Goal: Task Accomplishment & Management: Use online tool/utility

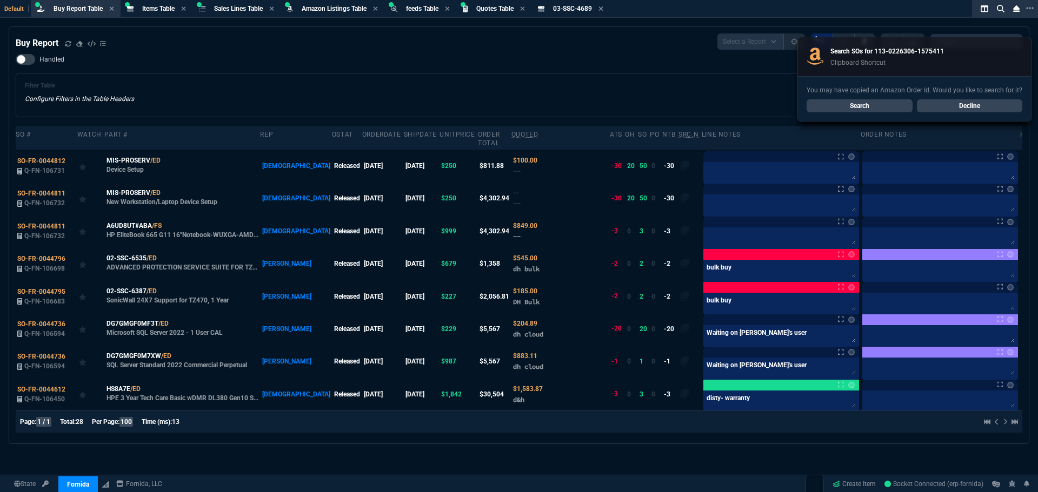
select select "8: NEPT"
click at [419, 52] on div "Buy Report Select a Report Not Purchased 1 Handled Filter Table Configure Filte…" at bounding box center [519, 236] width 1006 height 404
click at [859, 103] on link "Search" at bounding box center [859, 105] width 106 height 13
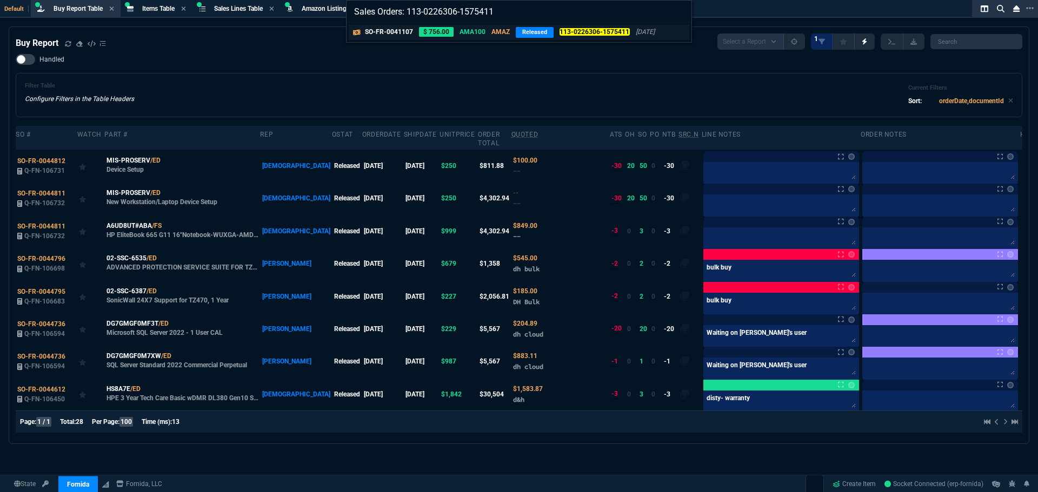
click at [479, 31] on p "AMA100" at bounding box center [472, 32] width 26 height 10
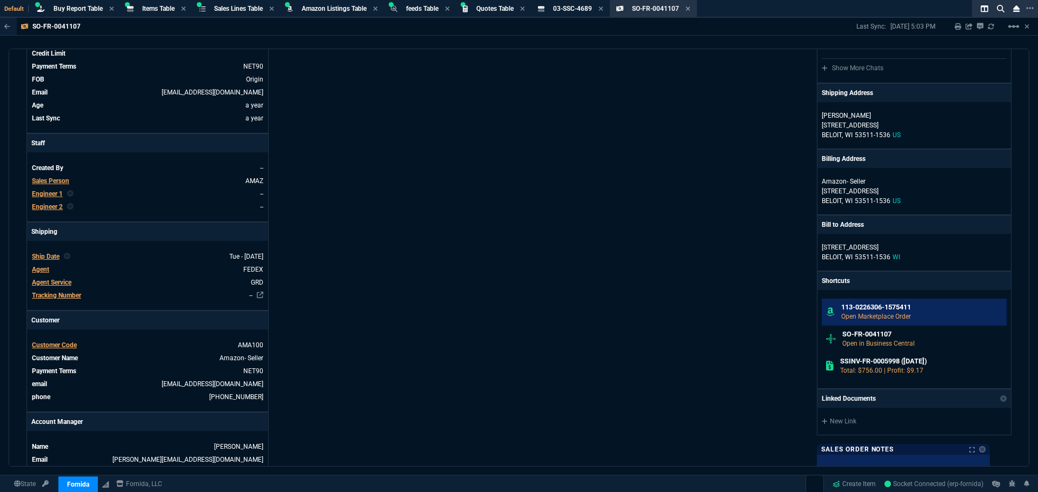
scroll to position [216, 0]
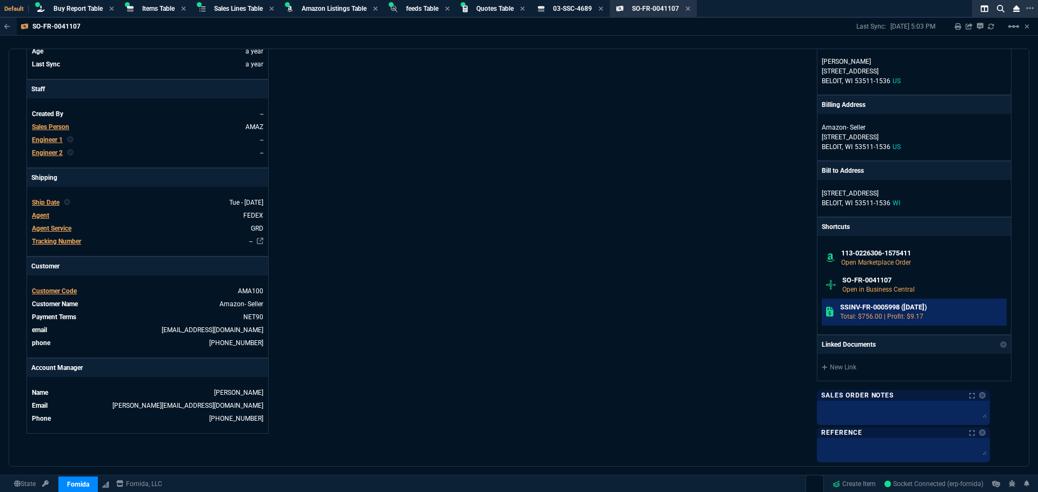
click at [878, 309] on h6 "SSINV-FR-0005998 (4-8-24)" at bounding box center [921, 307] width 163 height 9
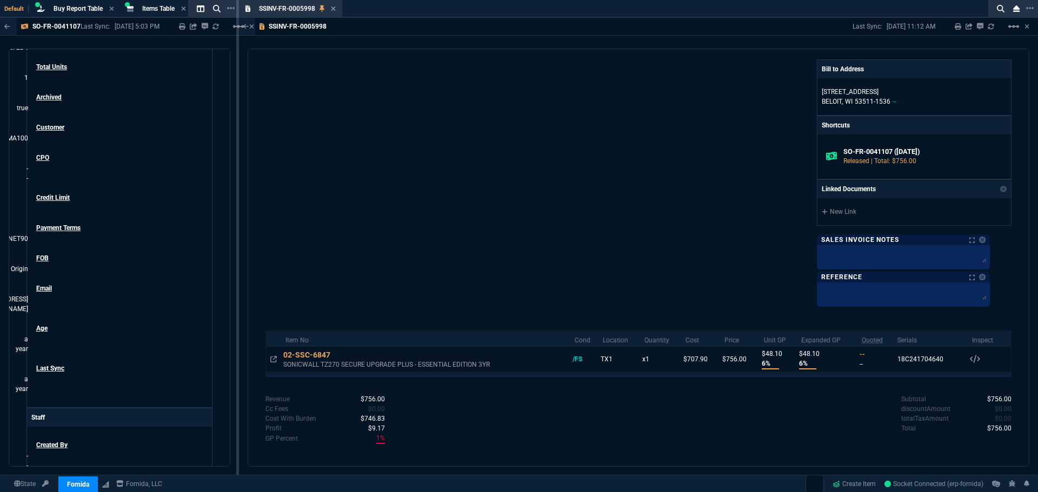
scroll to position [337, 0]
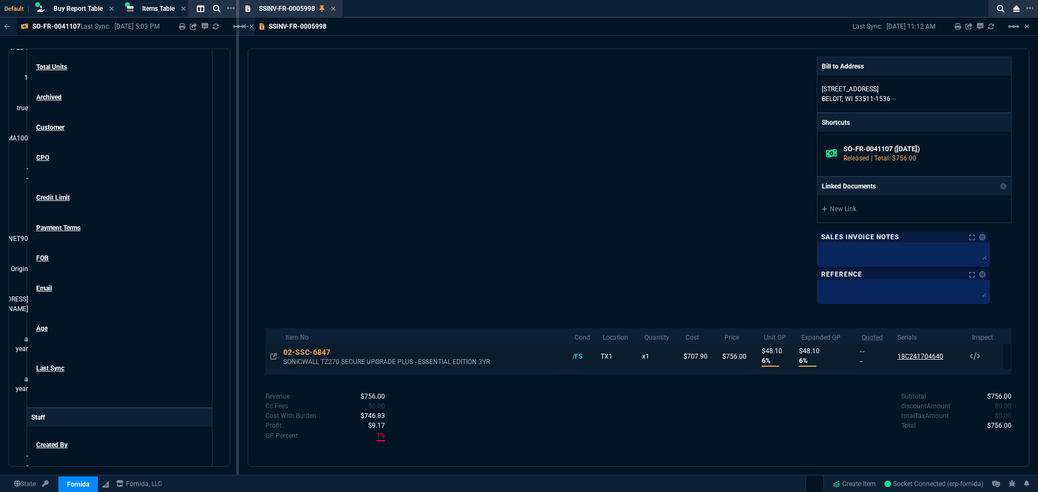
drag, startPoint x: 940, startPoint y: 357, endPoint x: 894, endPoint y: 356, distance: 46.5
click at [894, 356] on td "18C241704640 Serials 02-SSC-6847 /FS 18C241704640" at bounding box center [930, 356] width 75 height 25
copy div "18C241704640"
click at [334, 10] on icon at bounding box center [333, 8] width 5 height 6
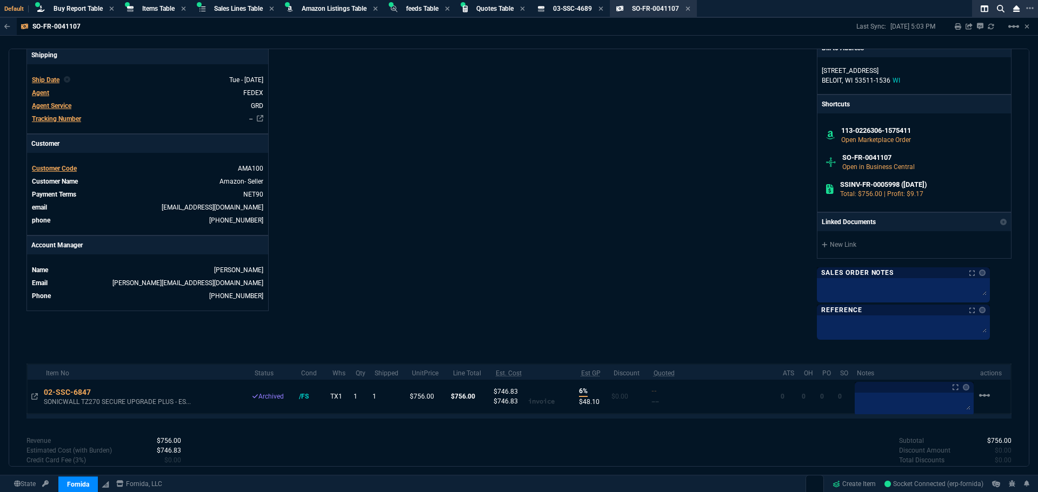
scroll to position [393, 0]
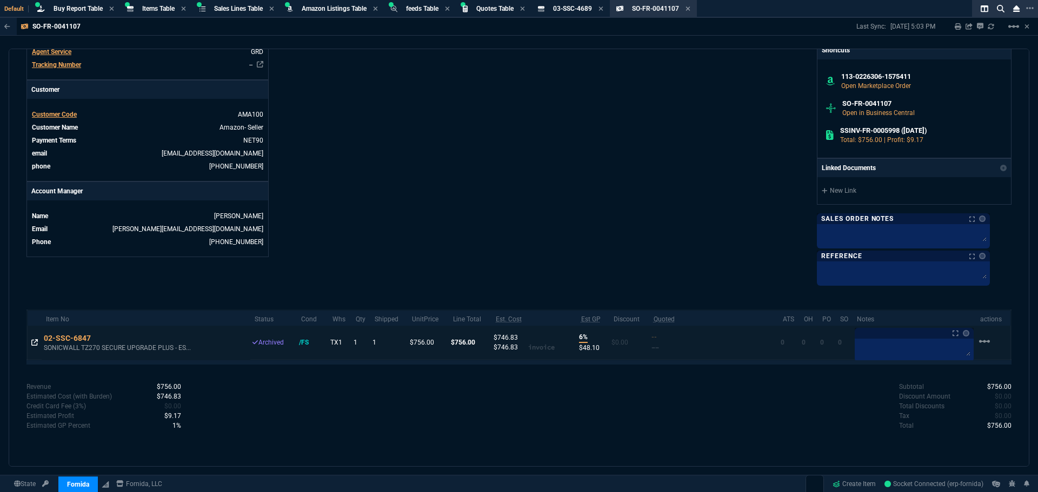
click at [35, 343] on icon at bounding box center [34, 342] width 6 height 6
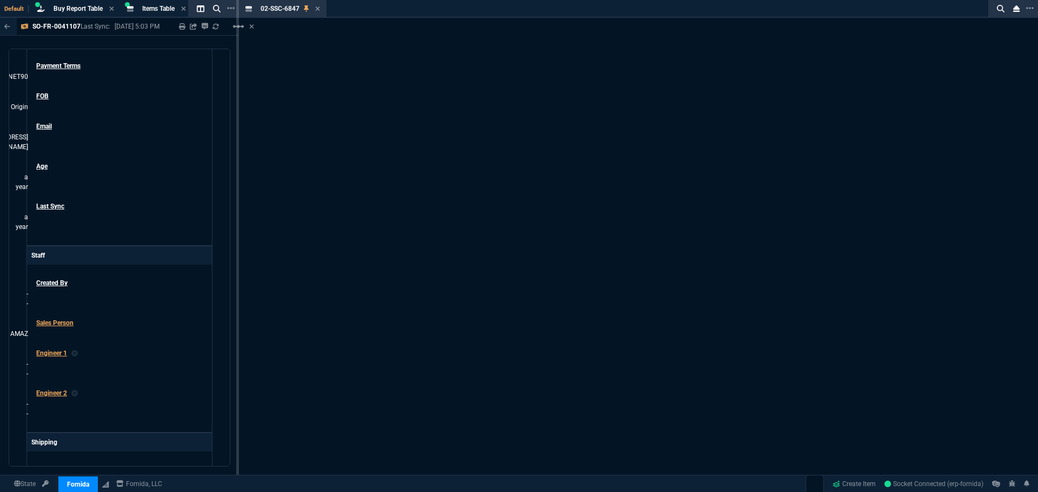
scroll to position [408, 0]
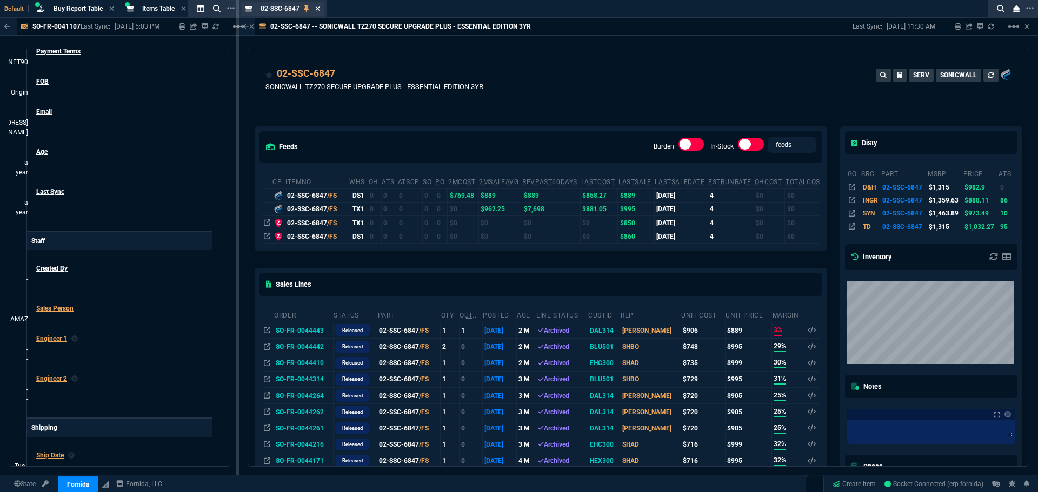
click at [317, 10] on icon at bounding box center [317, 8] width 5 height 6
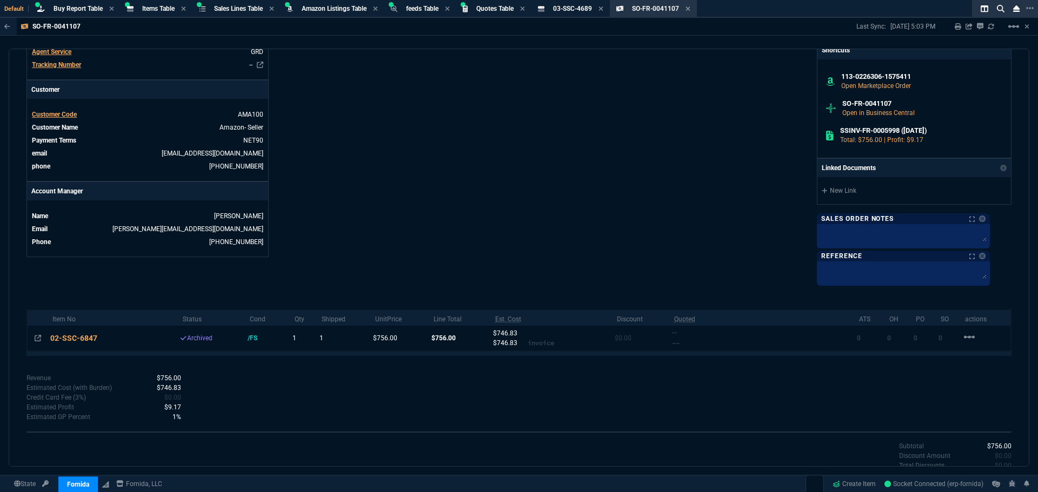
scroll to position [393, 0]
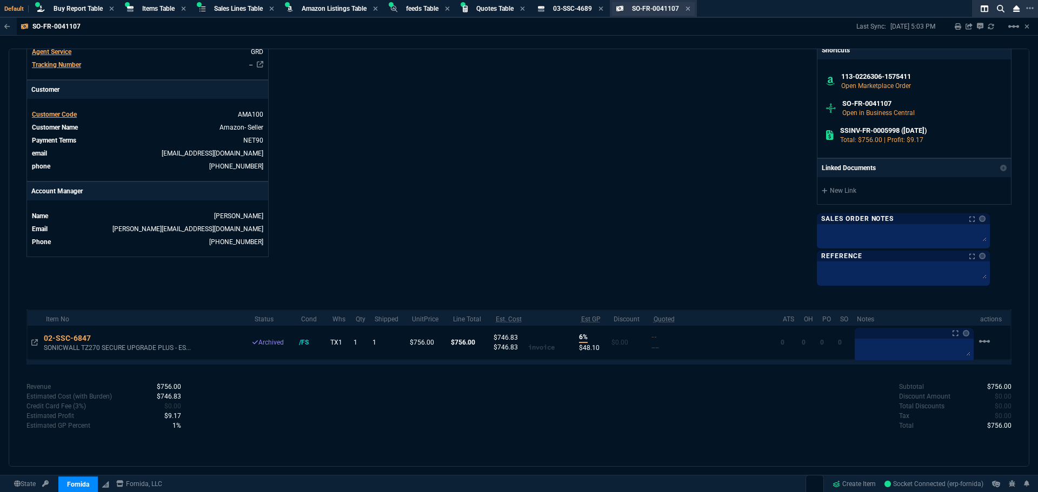
click at [659, 9] on span "SO-FR-0041107" at bounding box center [655, 9] width 47 height 8
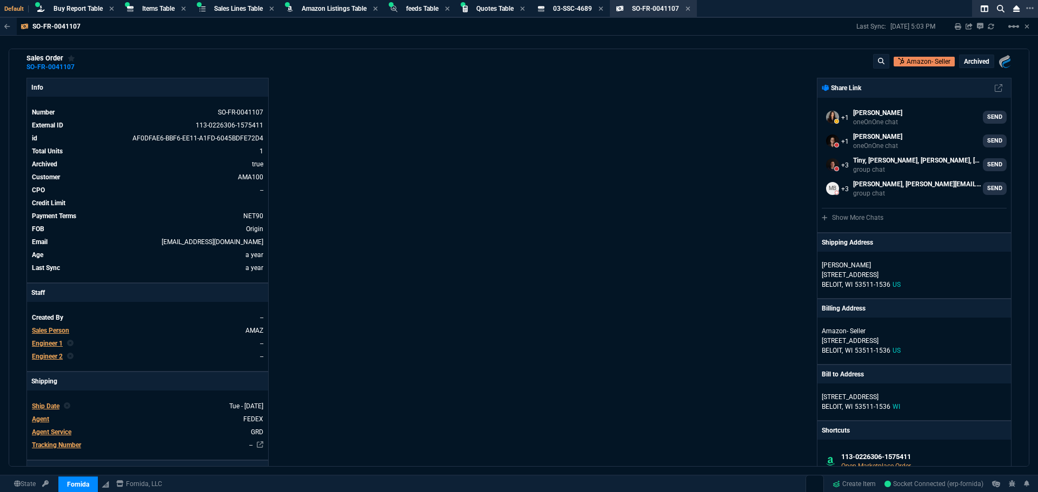
scroll to position [0, 0]
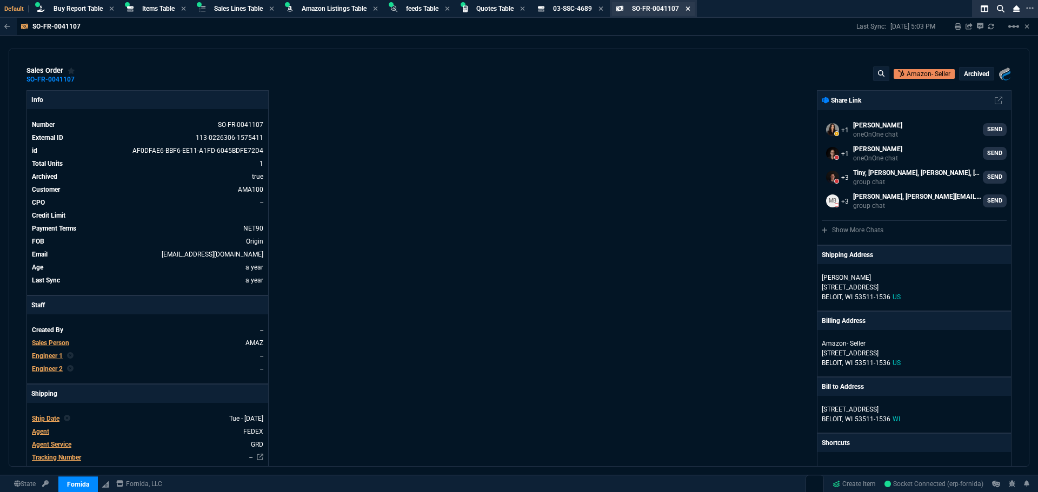
click at [690, 9] on icon at bounding box center [687, 8] width 5 height 6
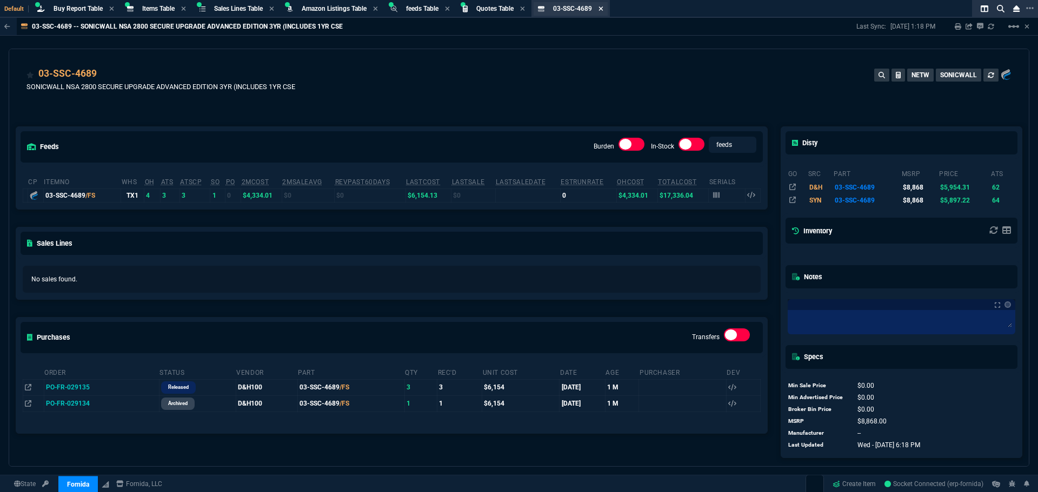
click at [603, 9] on icon at bounding box center [600, 8] width 5 height 6
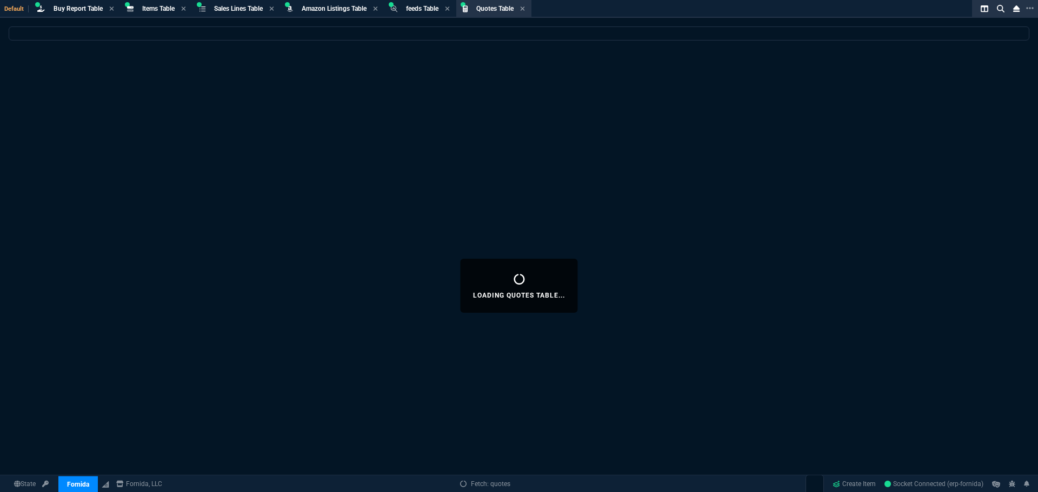
select select
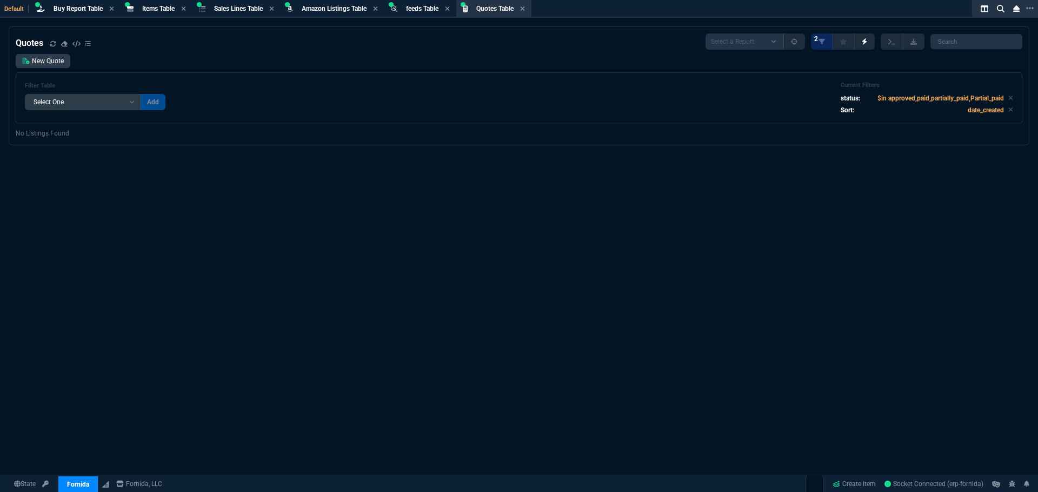
click at [665, 279] on div "Quotes Select a Report Fruit (MTD) APPROVED Quotes 2 New Quote Filter Table Sel…" at bounding box center [519, 285] width 1038 height 519
drag, startPoint x: 833, startPoint y: 318, endPoint x: 786, endPoint y: 301, distance: 50.1
click at [833, 318] on div "Quotes Select a Report Fruit (MTD) APPROVED Quotes 2 New Quote Filter Table Sel…" at bounding box center [519, 285] width 1038 height 519
click at [494, 11] on span "Quotes Table" at bounding box center [494, 9] width 37 height 8
click at [341, 68] on div "New Quote Filter Table Select One Add Filter () creator (creator) Cust (headers…" at bounding box center [519, 89] width 1006 height 70
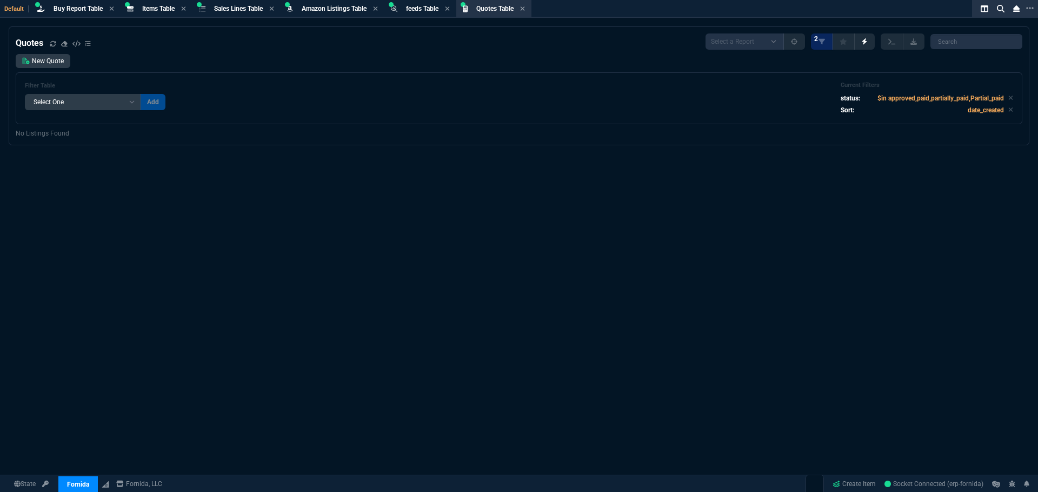
click at [426, 217] on div "Quotes Select a Report Fruit (MTD) APPROVED Quotes 2 New Quote Filter Table Sel…" at bounding box center [519, 285] width 1038 height 519
click at [654, 431] on div "Quotes Select a Report Fruit (MTD) APPROVED Quotes 2 New Quote Filter Table Sel…" at bounding box center [519, 285] width 1038 height 519
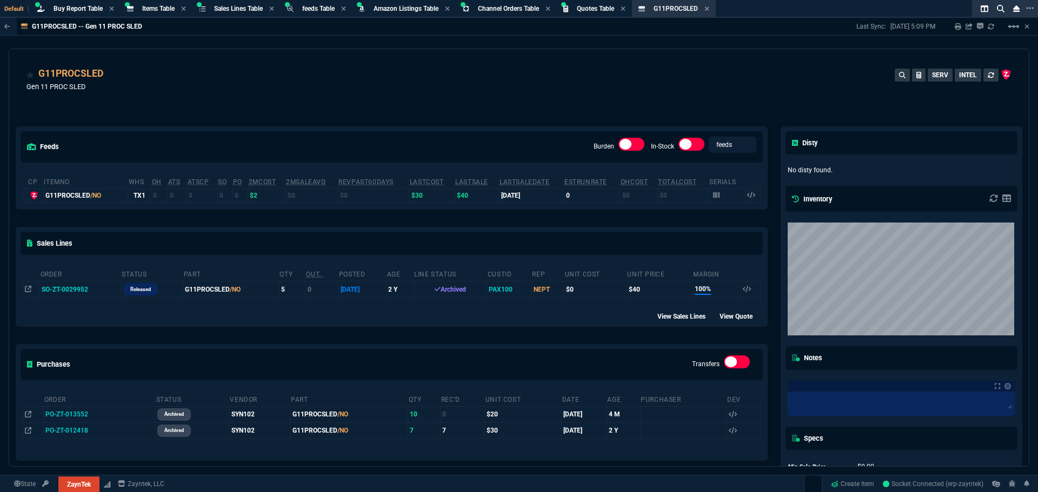
select select "8: NEPT"
click at [210, 91] on div "G11PROCSLED Gen 11 PROC SLED SERV INTEL" at bounding box center [518, 85] width 985 height 38
click at [74, 293] on td "SO-ZT-0029952" at bounding box center [80, 290] width 81 height 16
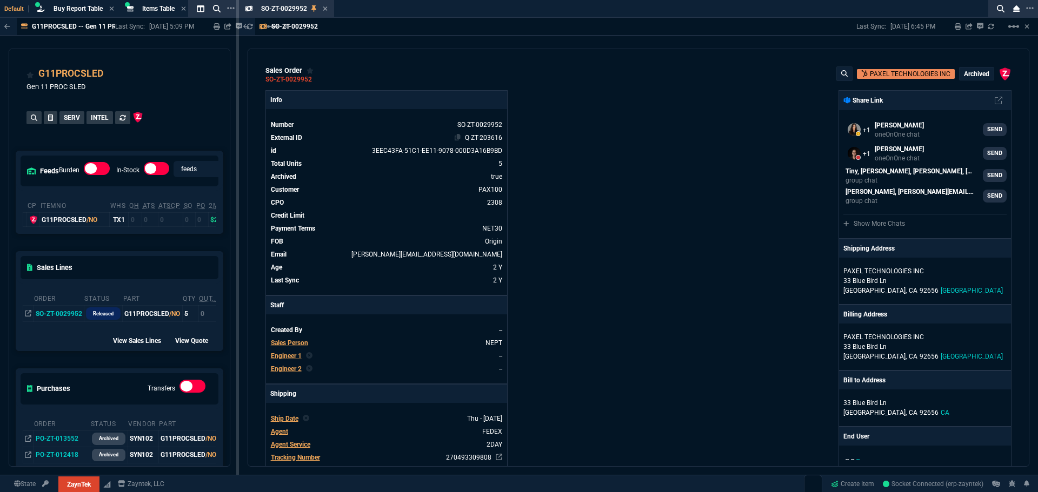
click at [481, 138] on link "Q-ZT-203616" at bounding box center [483, 138] width 37 height 8
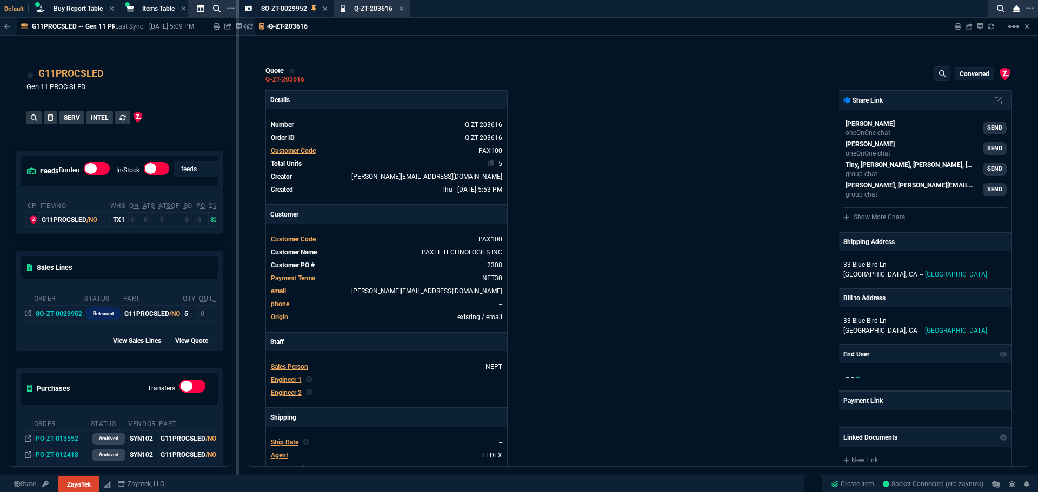
type input "100"
type input "40"
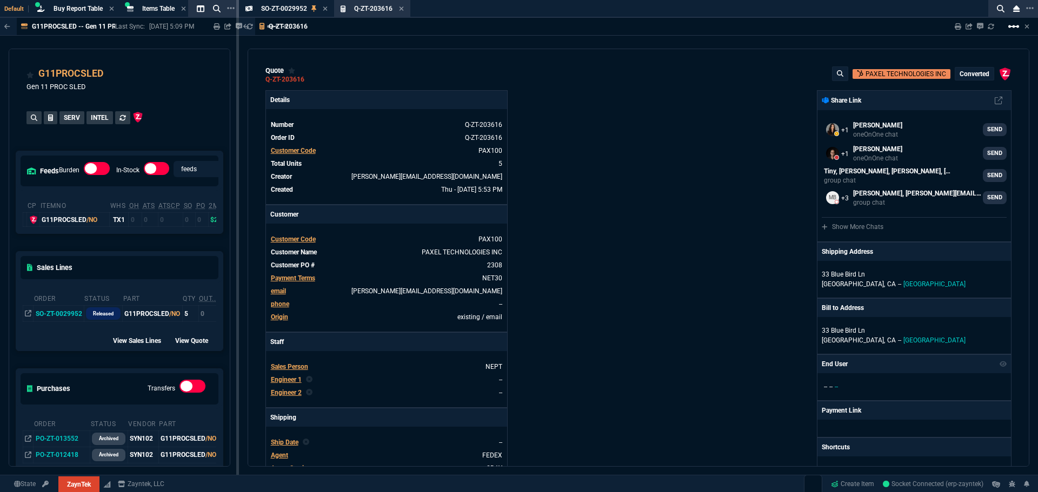
click at [1015, 29] on mat-icon "linear_scale" at bounding box center [1013, 26] width 13 height 13
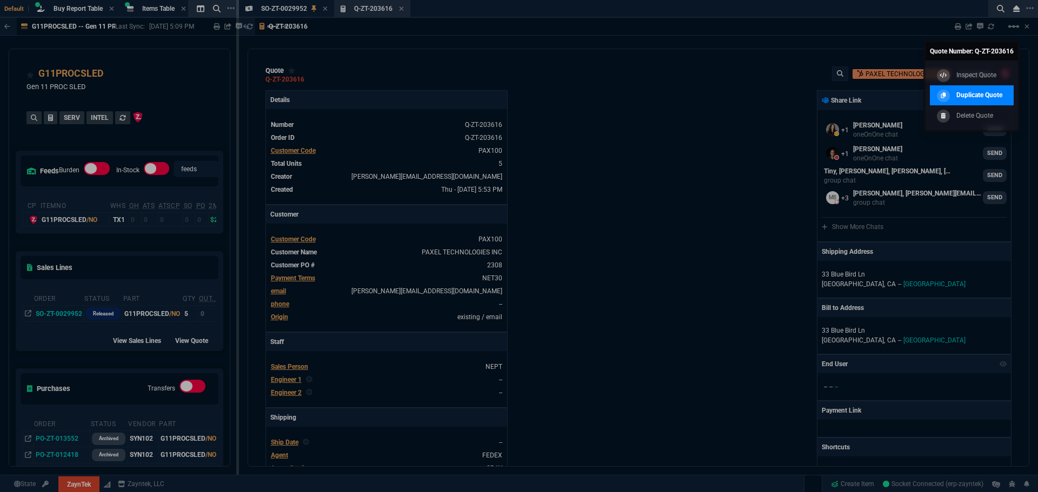
click at [995, 90] on div "Duplicate Quote" at bounding box center [968, 96] width 68 height 12
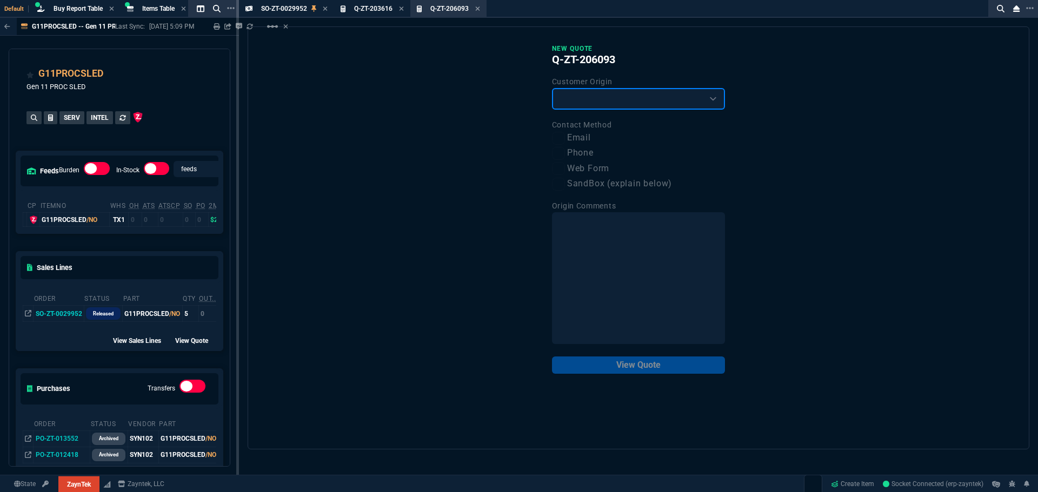
click at [595, 98] on select "Existing Customer Amazon Lead (first order) Website Lead (first order) Called (…" at bounding box center [638, 99] width 173 height 22
select select "existing"
click at [552, 89] on select "Existing Customer Amazon Lead (first order) Website Lead (first order) Called (…" at bounding box center [638, 99] width 173 height 22
click at [568, 137] on label "Email" at bounding box center [638, 138] width 173 height 14
click at [565, 137] on input "Email" at bounding box center [558, 138] width 13 height 13
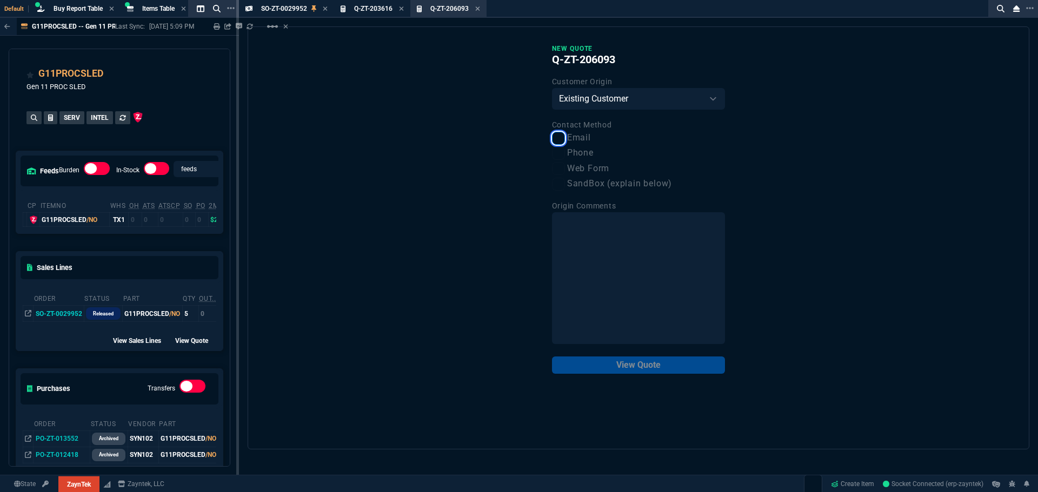
checkbox input "true"
click at [644, 368] on button "View Quote" at bounding box center [638, 365] width 173 height 17
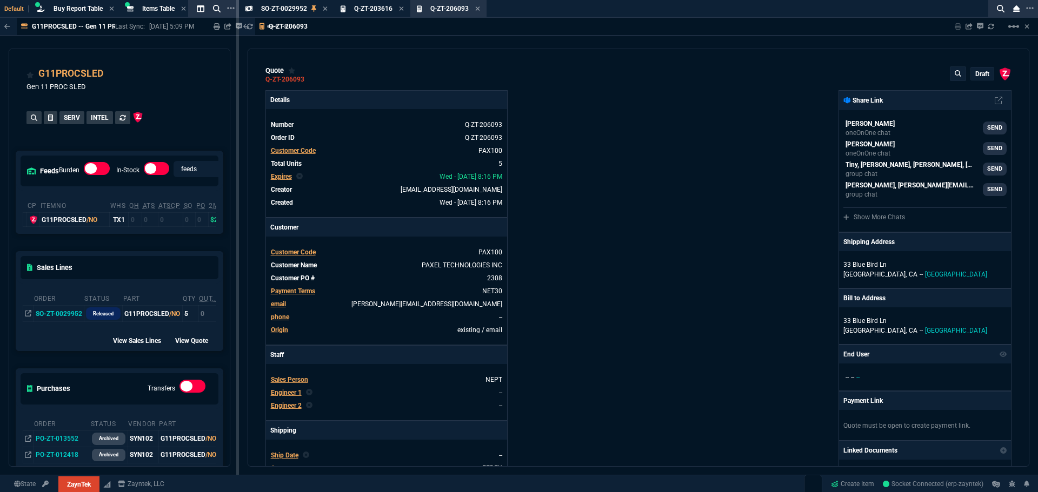
type input "100"
type input "40"
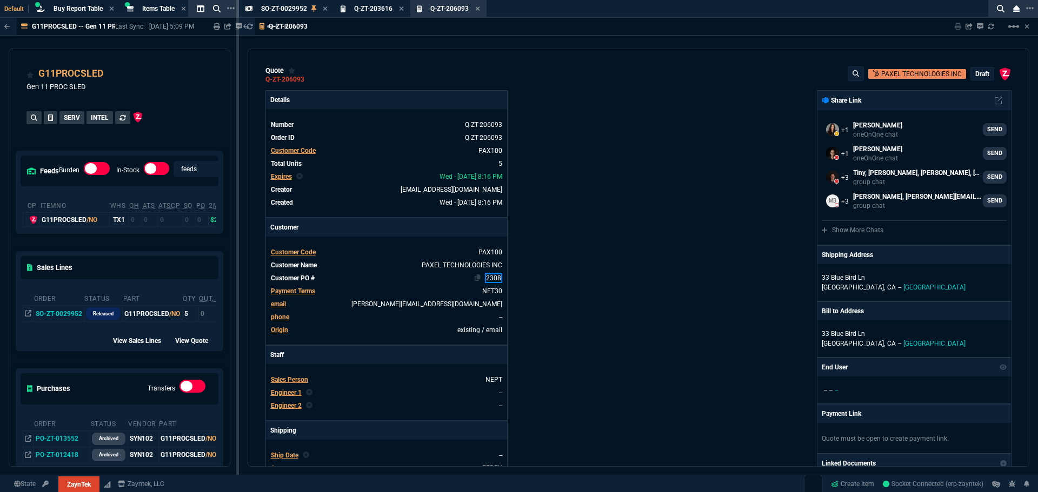
click at [491, 281] on link "2308" at bounding box center [493, 279] width 17 height 10
click at [706, 296] on div "ZaynTek, LLC 2609 Technology Dr Suite 200 Plano, TX 75074 Share Link Sarah Cost…" at bounding box center [824, 369] width 373 height 558
click at [826, 273] on div "33 Blue Bird Ln Aliso Viejo, CA -- USA" at bounding box center [914, 282] width 194 height 37
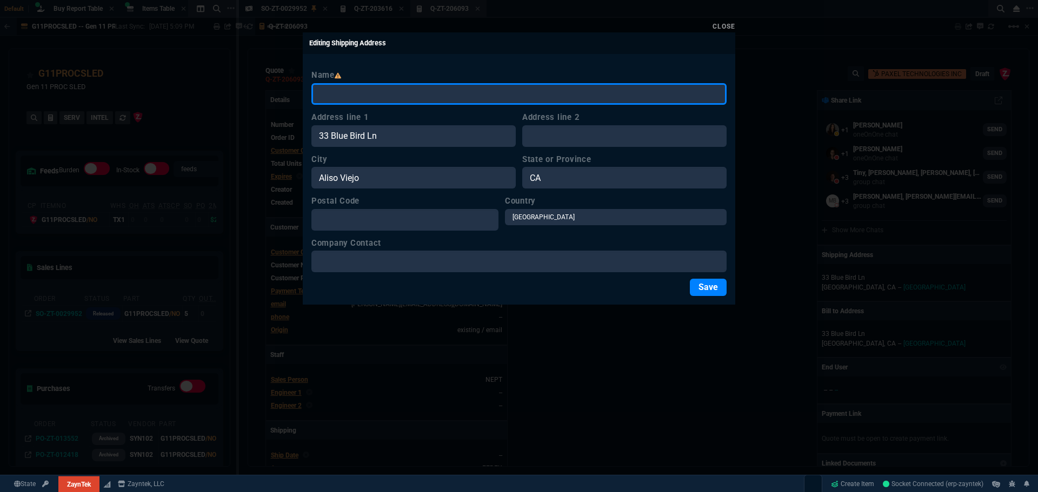
click at [363, 96] on input "Name" at bounding box center [518, 94] width 415 height 22
paste input "Paxel Technologies LLC"
type input "Paxel Technologies LLC"
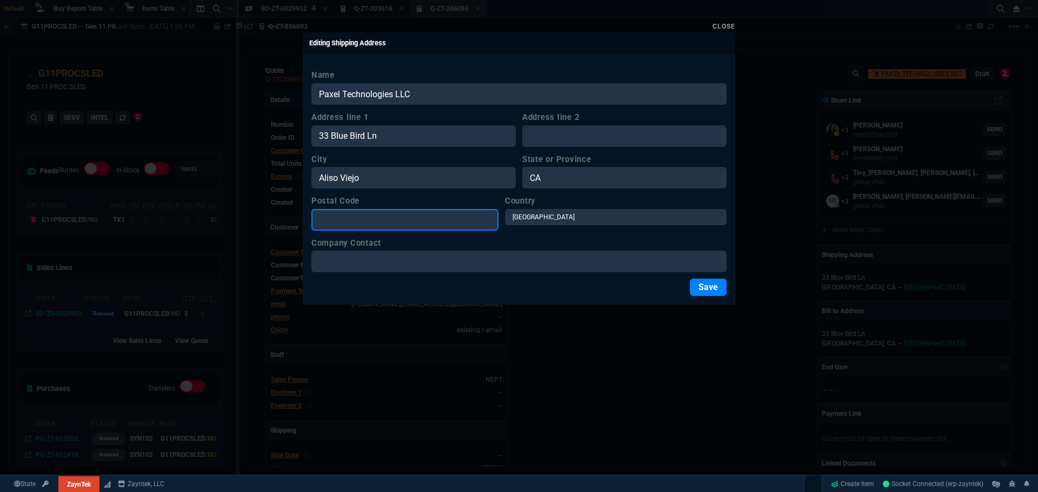
click at [390, 224] on input "Postal Code" at bounding box center [404, 220] width 187 height 22
type input "92656"
click at [698, 286] on button "Save" at bounding box center [708, 287] width 37 height 17
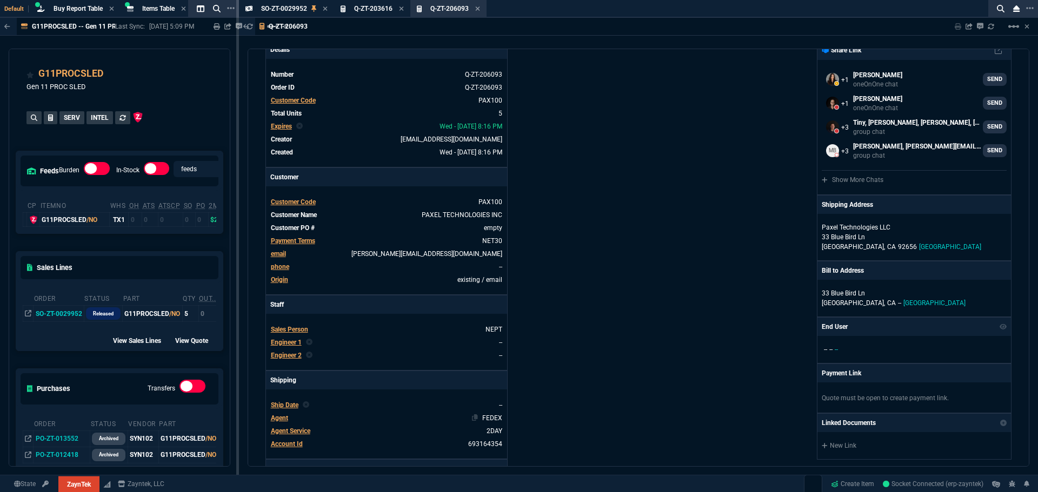
scroll to position [108, 0]
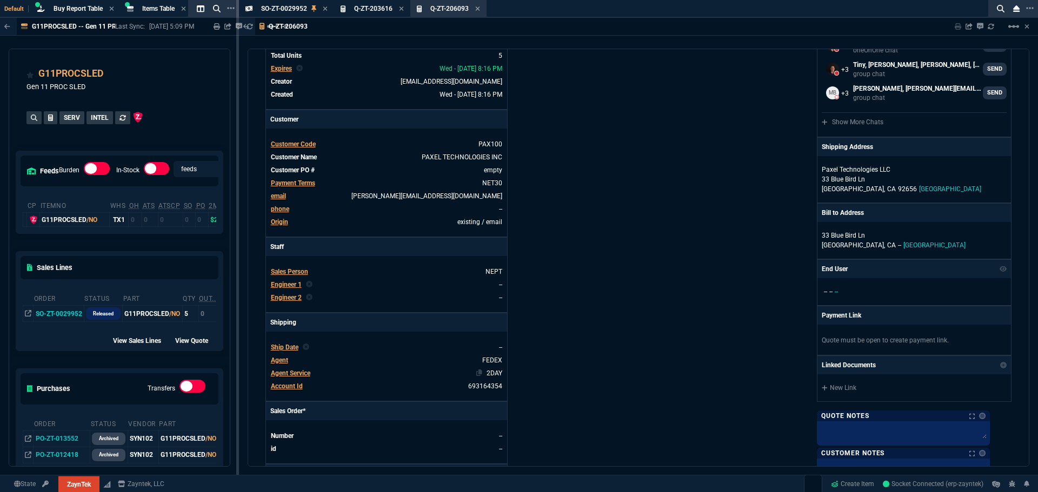
click at [490, 375] on link "2DAY" at bounding box center [494, 374] width 16 height 8
click at [292, 372] on span "Agent Service" at bounding box center [290, 374] width 39 height 8
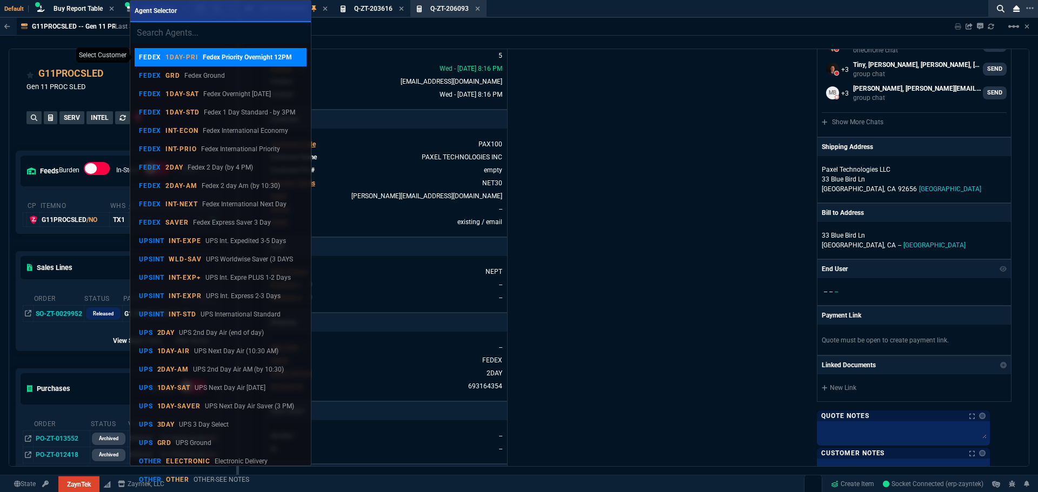
click at [224, 58] on p "Fedex Priority Overnight 12PM" at bounding box center [247, 57] width 89 height 10
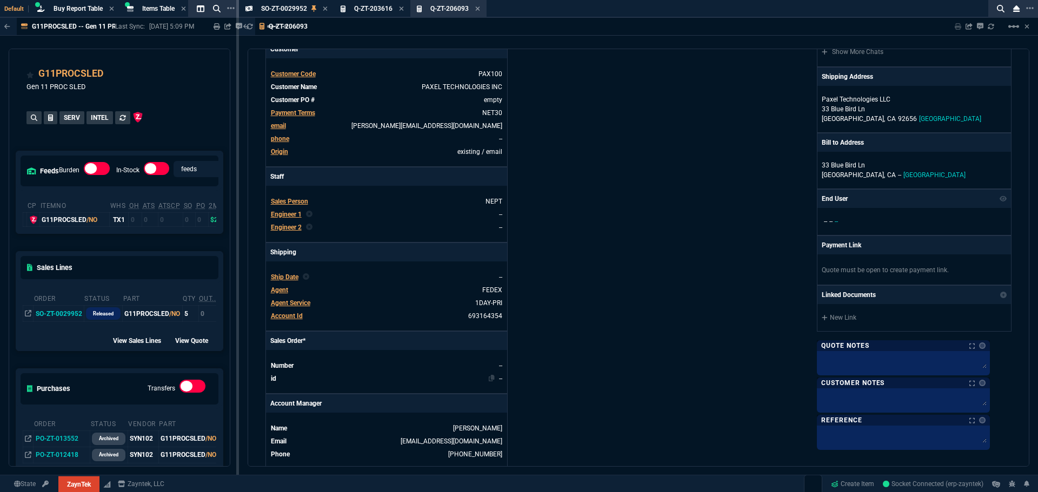
scroll to position [179, 0]
click at [611, 319] on div "Details Number Q-ZT-206093 Order ID Q-ZT-206093 Customer Code PAX100 Total Unit…" at bounding box center [451, 190] width 373 height 558
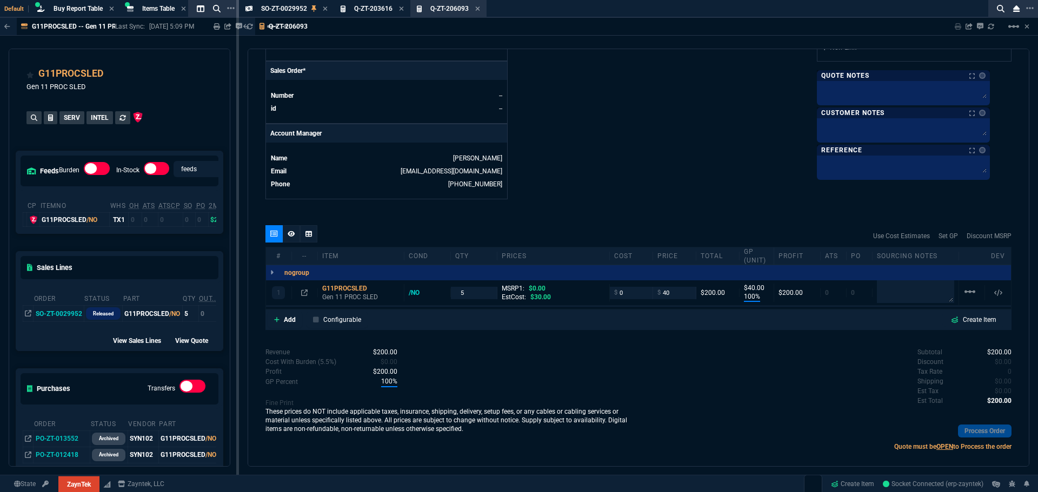
scroll to position [450, 0]
drag, startPoint x: 476, startPoint y: 294, endPoint x: 445, endPoint y: 297, distance: 30.5
click at [445, 297] on div "1 G11PROCSLED Gen 11 PROC SLED /NO 5 MSRP1: $0.00 EstCost: $30.00 $ 0 $ 40 $200…" at bounding box center [638, 291] width 745 height 25
type input "6"
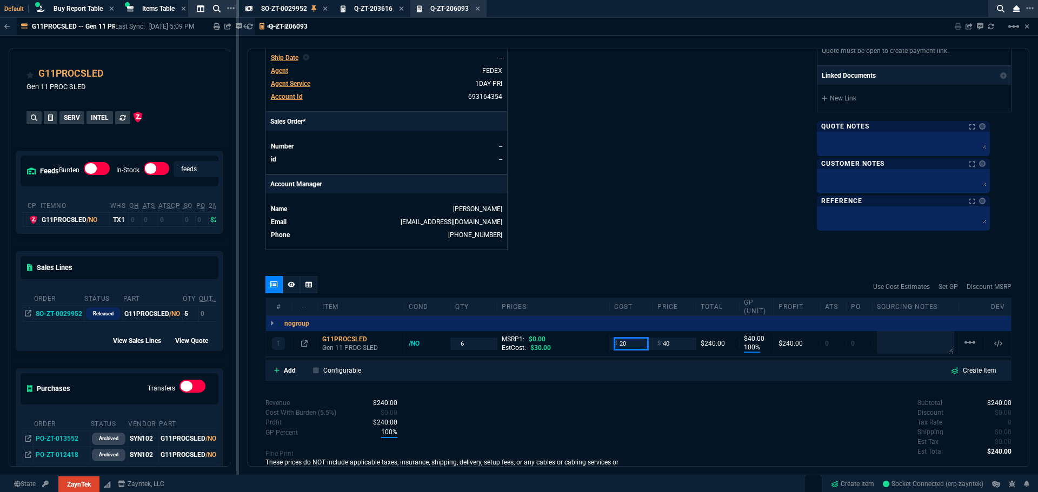
type input "20"
type input "3"
type input "50"
type input "20"
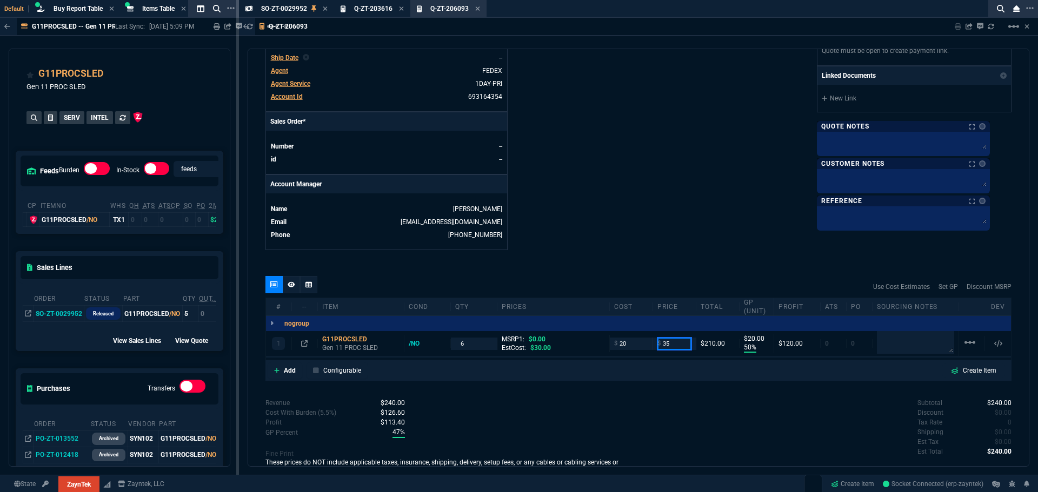
type input "35"
type input "43"
type input "15"
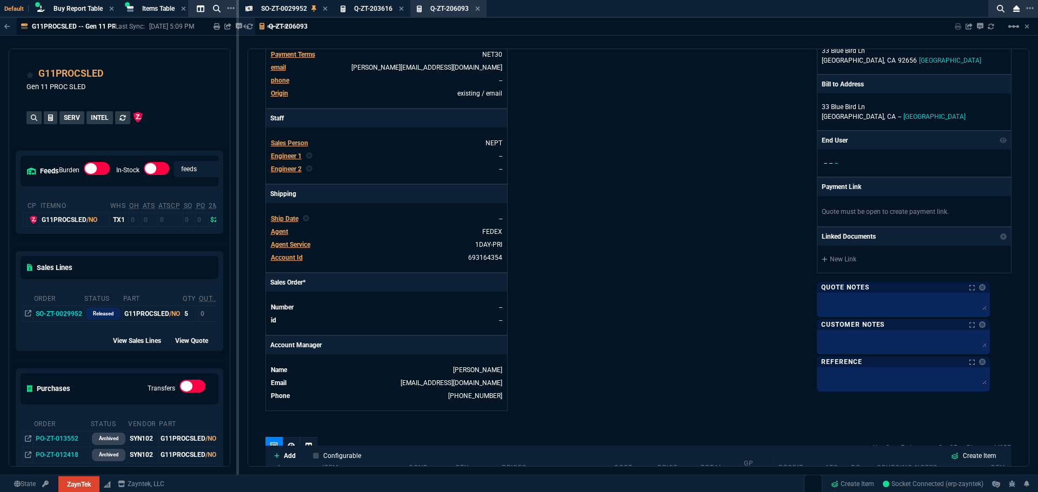
scroll to position [236, 0]
click at [374, 12] on div "Q-ZT-203616 Quote" at bounding box center [373, 8] width 38 height 9
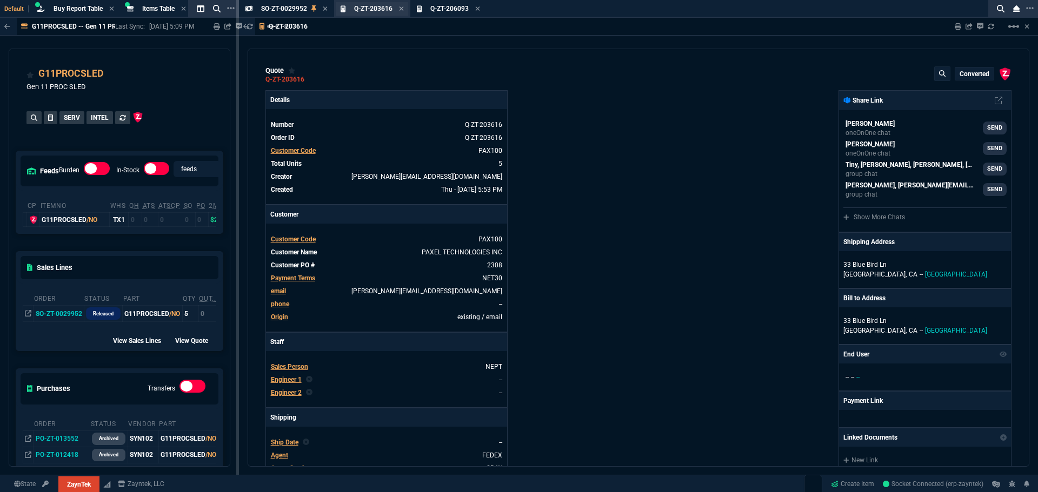
type input "100"
type input "40"
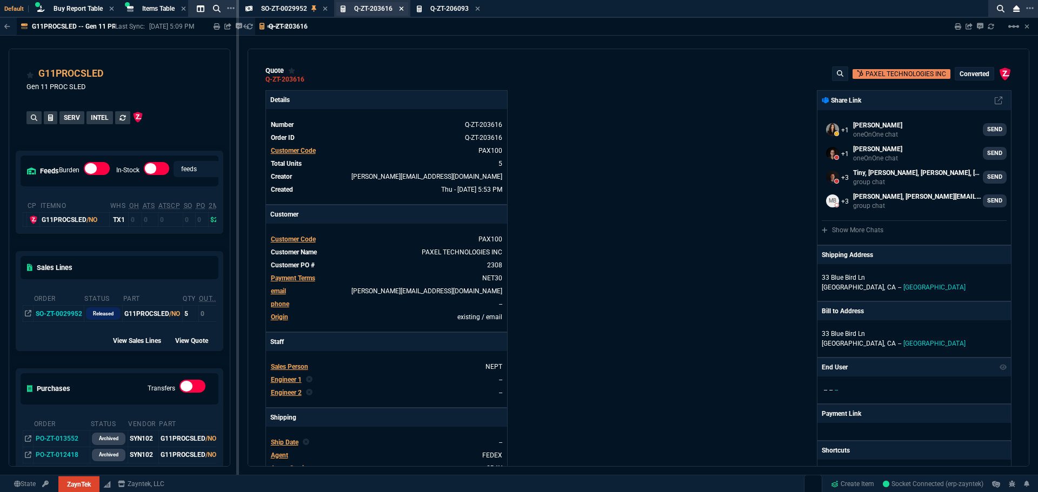
click at [401, 8] on icon at bounding box center [401, 8] width 5 height 6
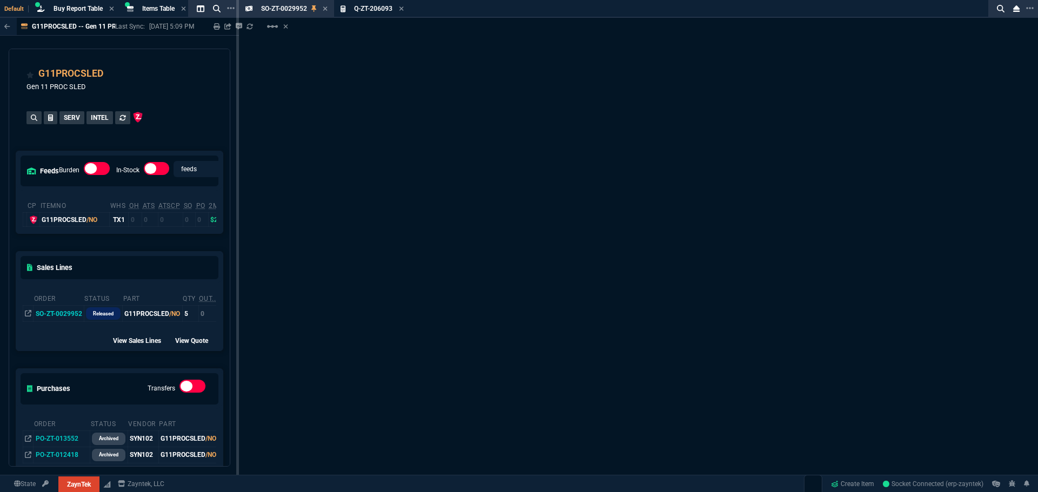
select select "8: NEPT"
click at [404, 7] on icon at bounding box center [401, 8] width 4 height 4
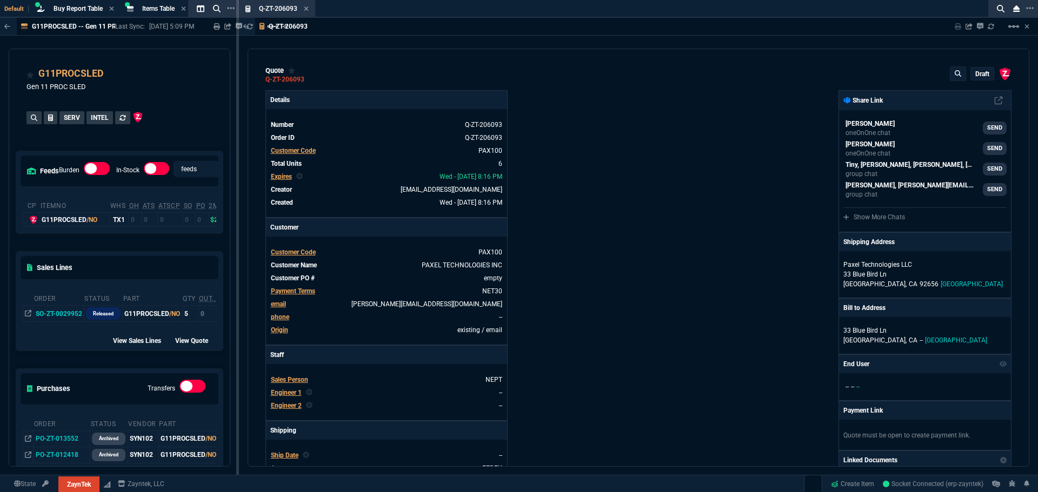
type input "43"
type input "15"
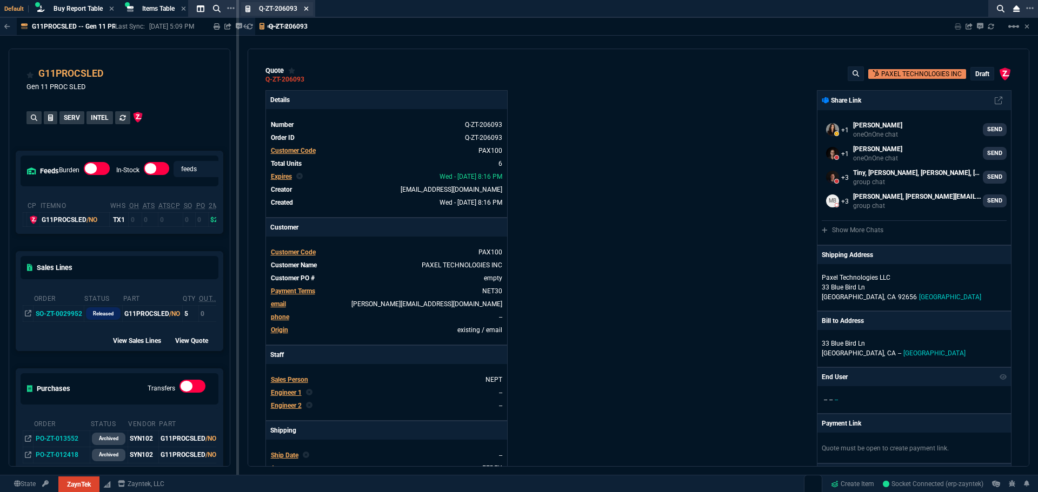
click at [307, 6] on icon at bounding box center [306, 8] width 5 height 6
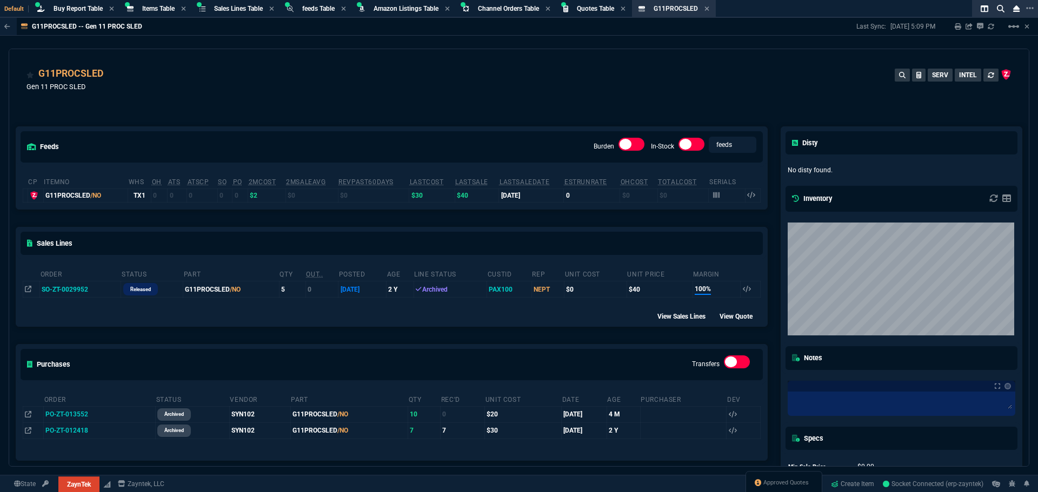
click at [333, 53] on div "G11PROCSLED Gen 11 PROC SLED SERV INTEL" at bounding box center [518, 81] width 1019 height 64
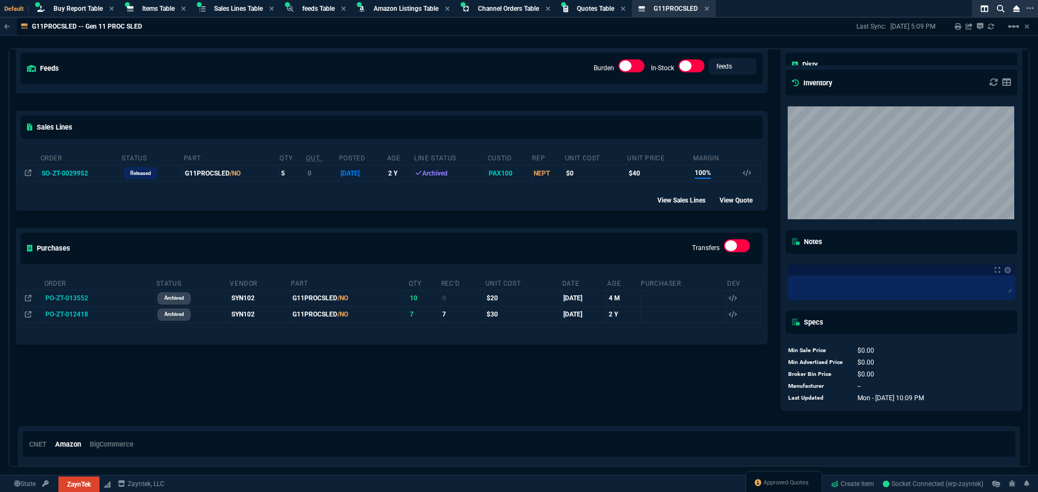
scroll to position [54, 0]
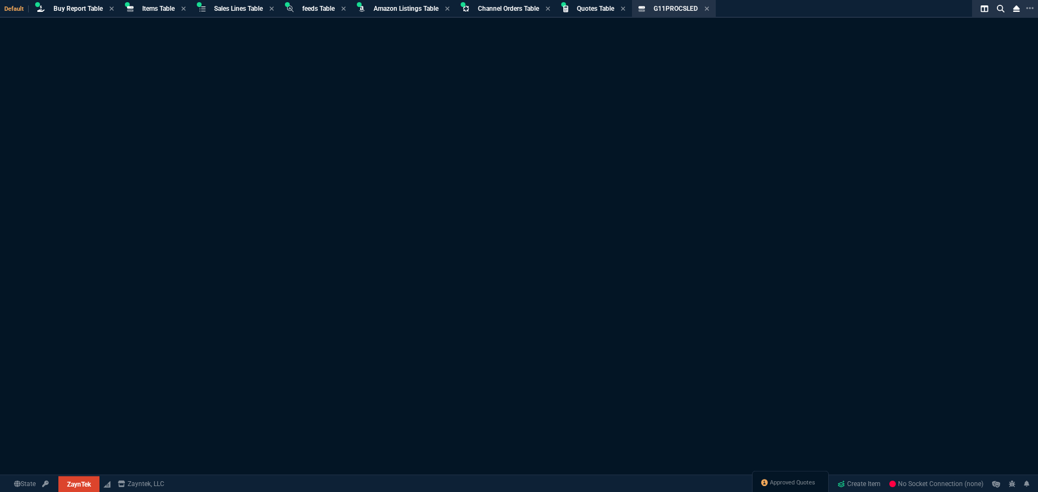
select select "8: NEPT"
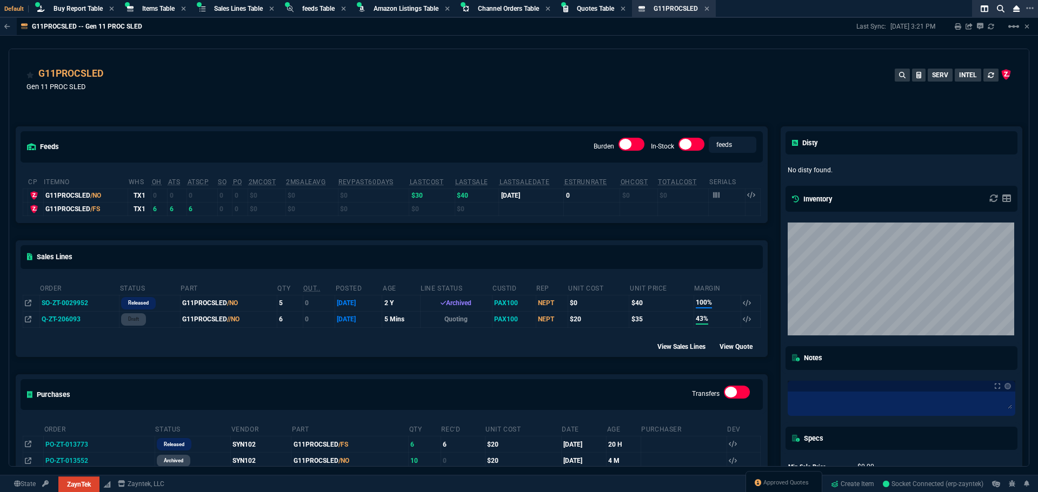
click at [52, 319] on td "Q-ZT-206093" at bounding box center [78, 319] width 79 height 16
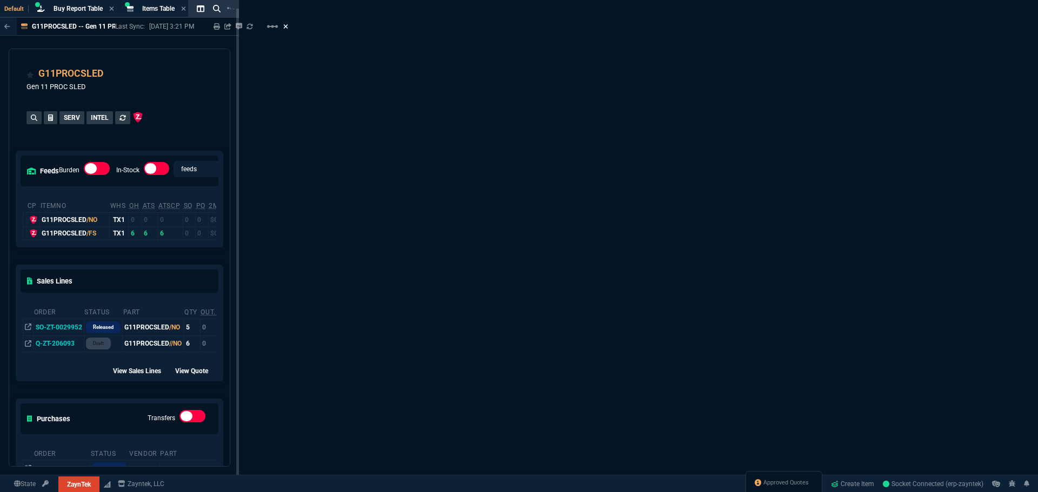
click at [288, 25] on icon at bounding box center [286, 26] width 4 height 4
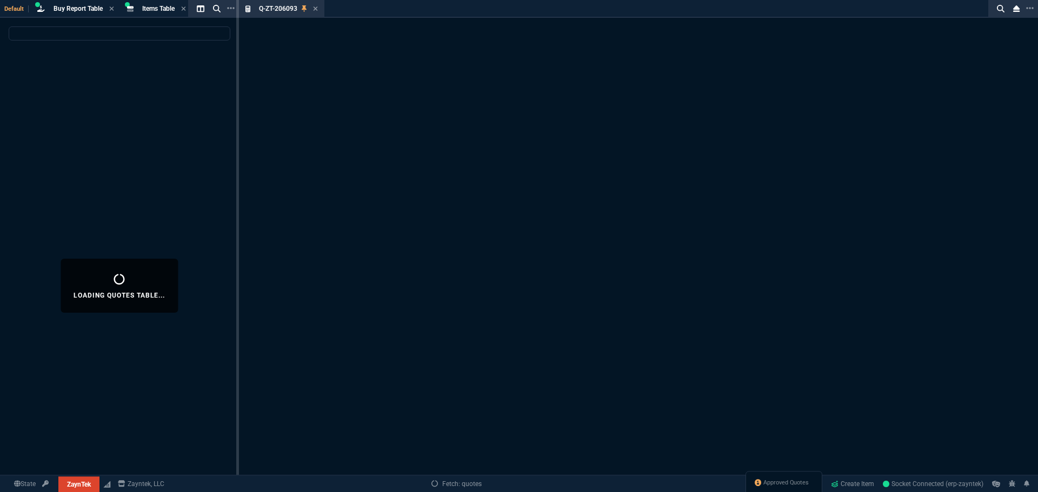
select select
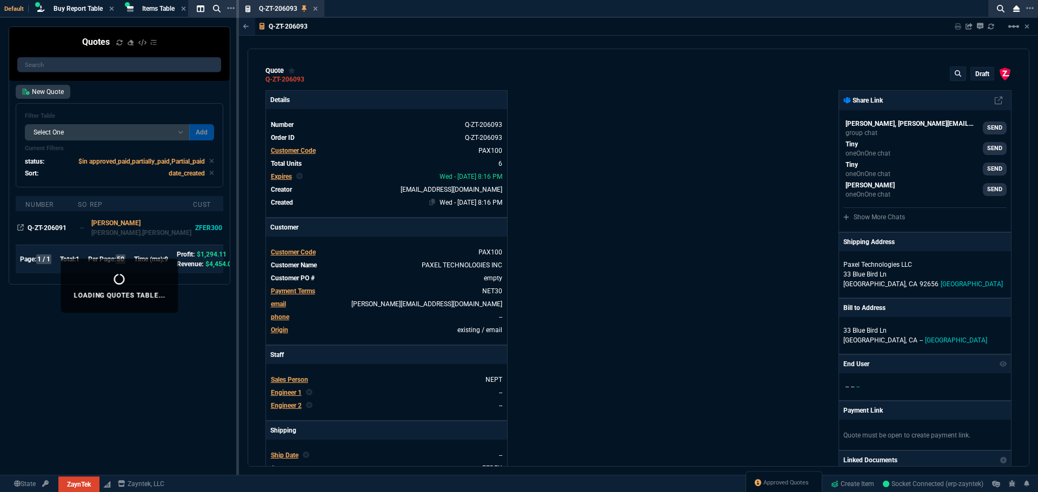
type input "43"
type input "15"
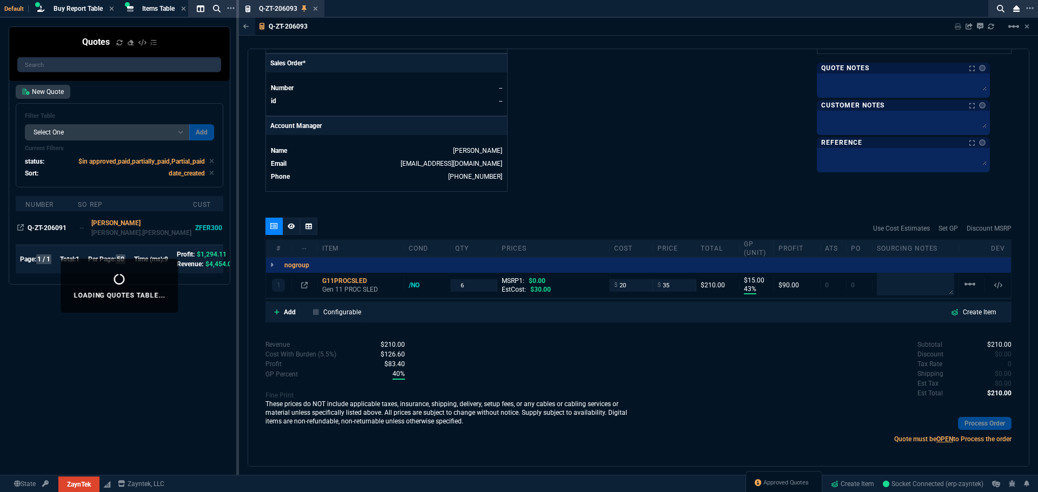
scroll to position [462, 0]
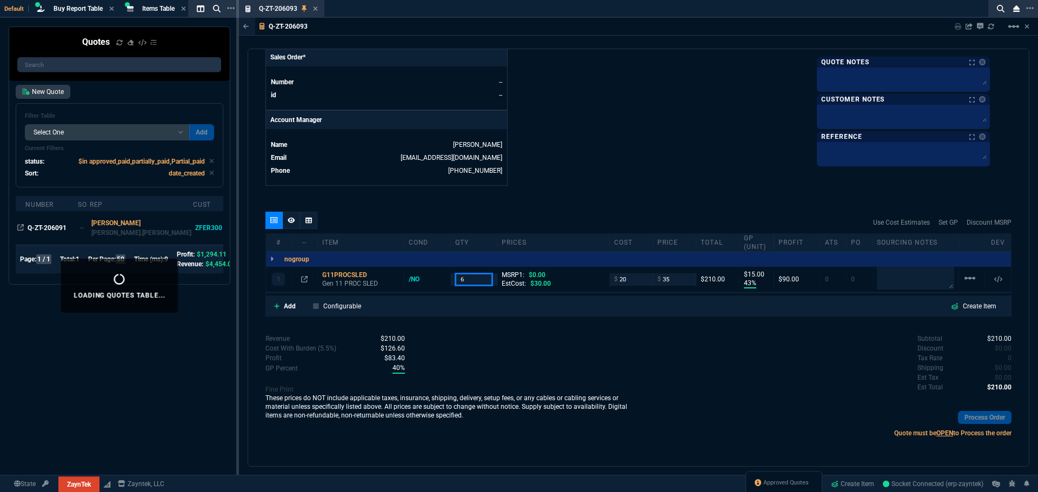
drag, startPoint x: 475, startPoint y: 281, endPoint x: 455, endPoint y: 295, distance: 24.0
click at [443, 286] on div "1 G11PROCSLED Gen 11 PROC SLED /NO 6 MSRP1: $0.00 EstCost: $30.00 $ 20 $ 35 $21…" at bounding box center [638, 279] width 745 height 25
type input "4"
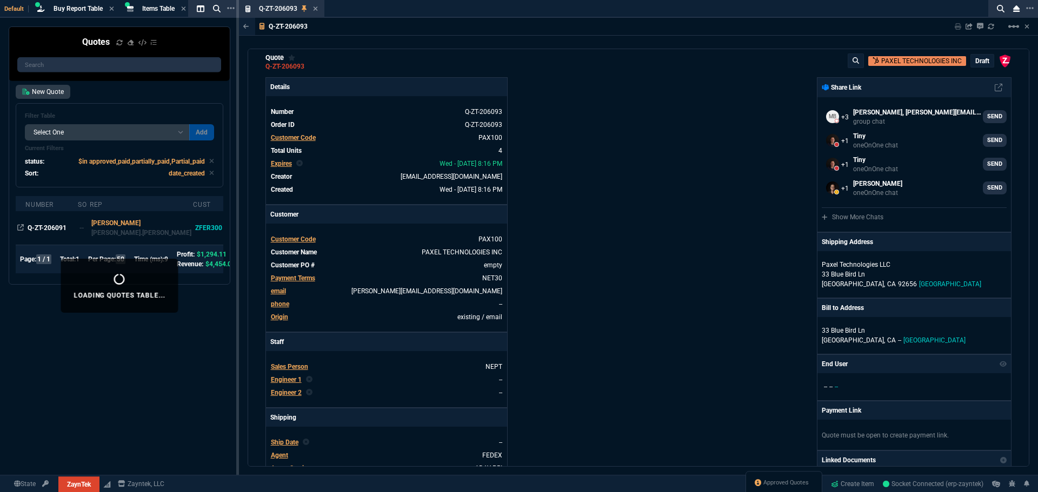
scroll to position [0, 0]
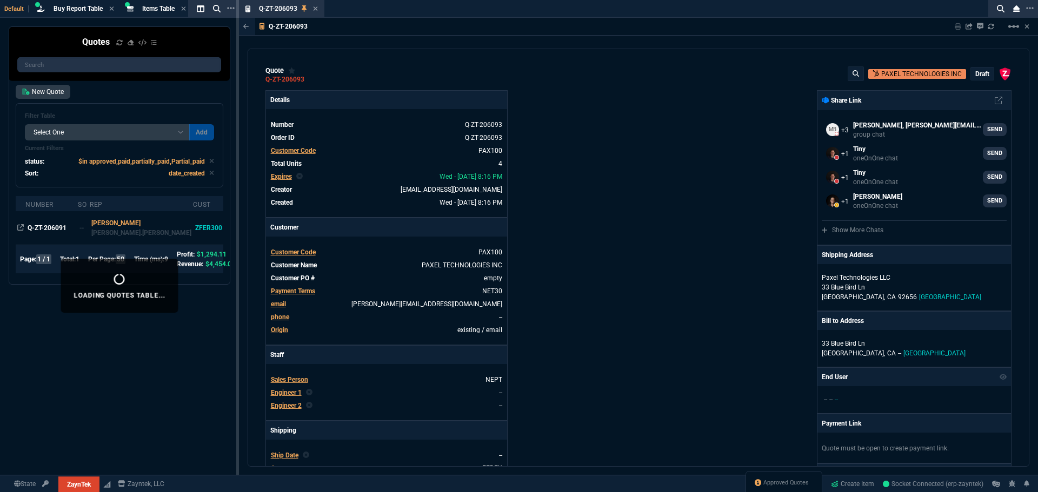
click at [975, 75] on p "draft" at bounding box center [982, 74] width 14 height 9
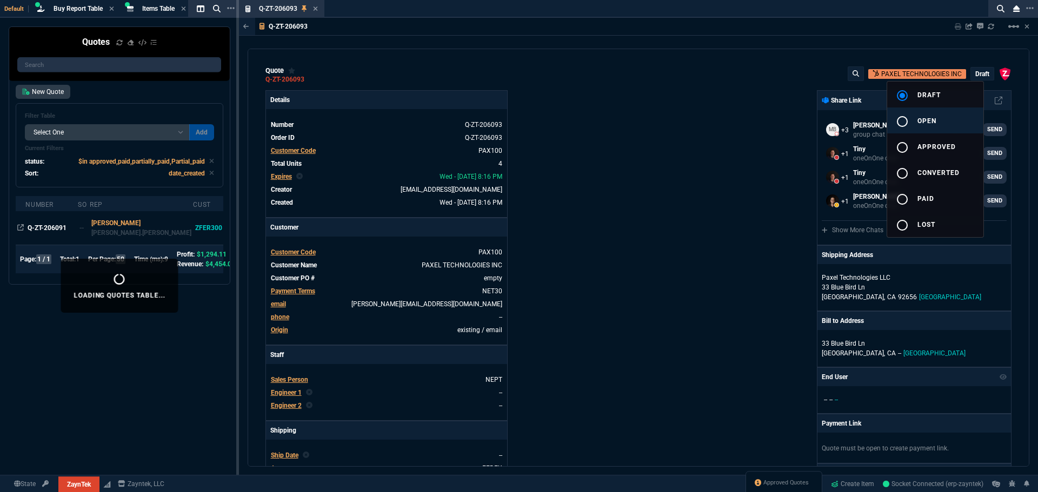
click at [911, 122] on div "radio_button_unchecked" at bounding box center [907, 121] width 22 height 13
type input "43"
type input "15"
click at [756, 186] on div at bounding box center [519, 246] width 1038 height 492
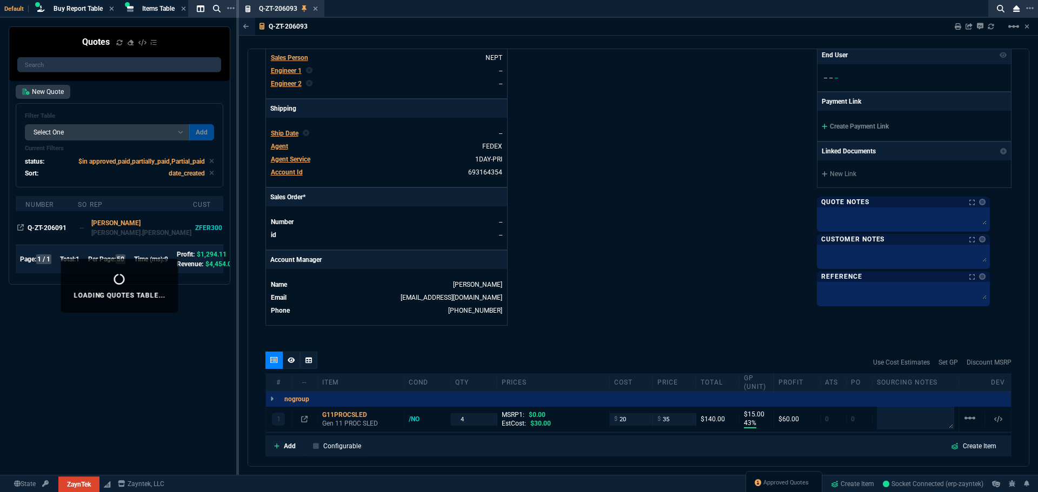
scroll to position [452, 0]
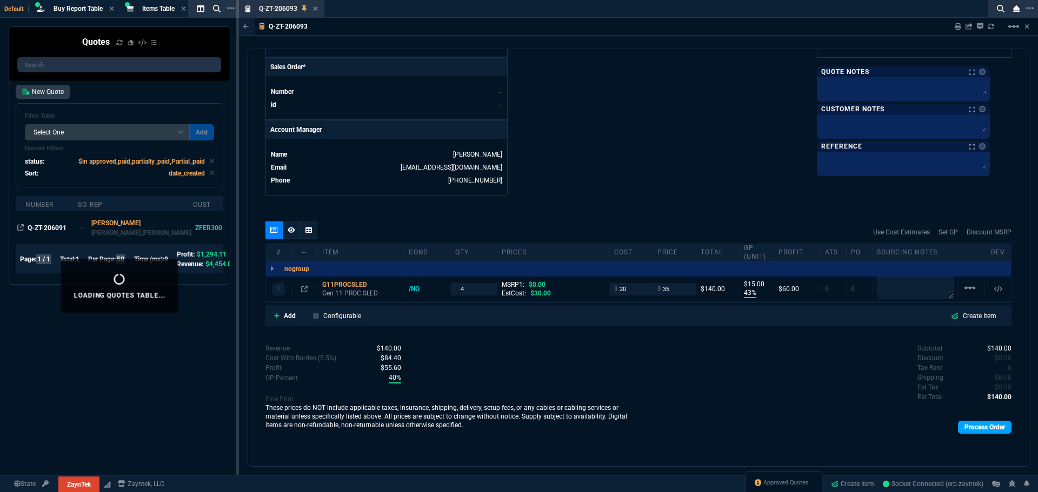
click at [968, 427] on link "Process Order" at bounding box center [985, 427] width 54 height 13
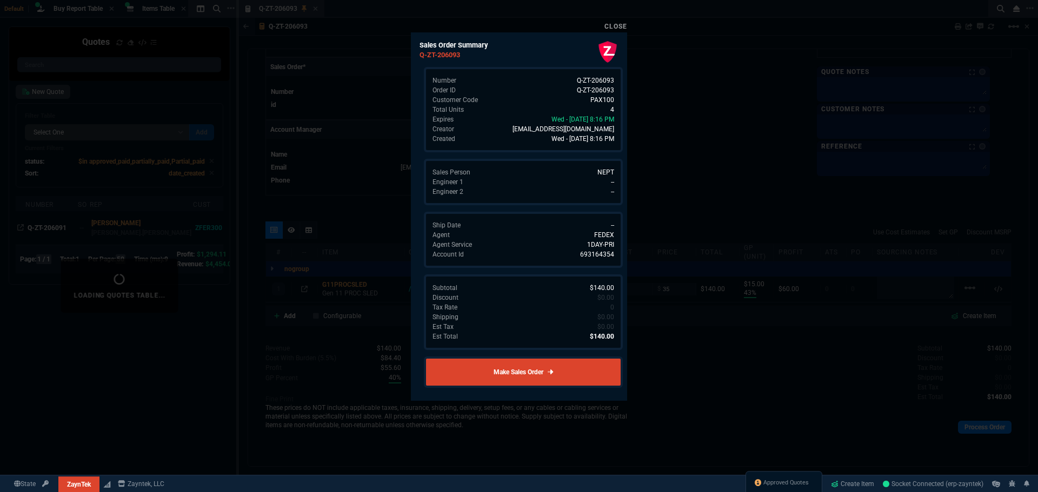
click at [528, 370] on link "Make Sales Order" at bounding box center [523, 372] width 199 height 31
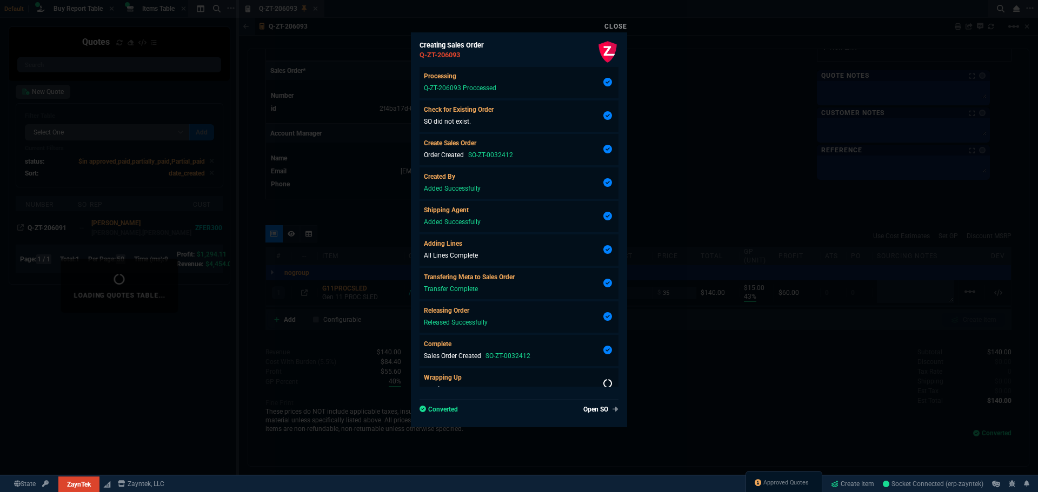
scroll to position [15, 0]
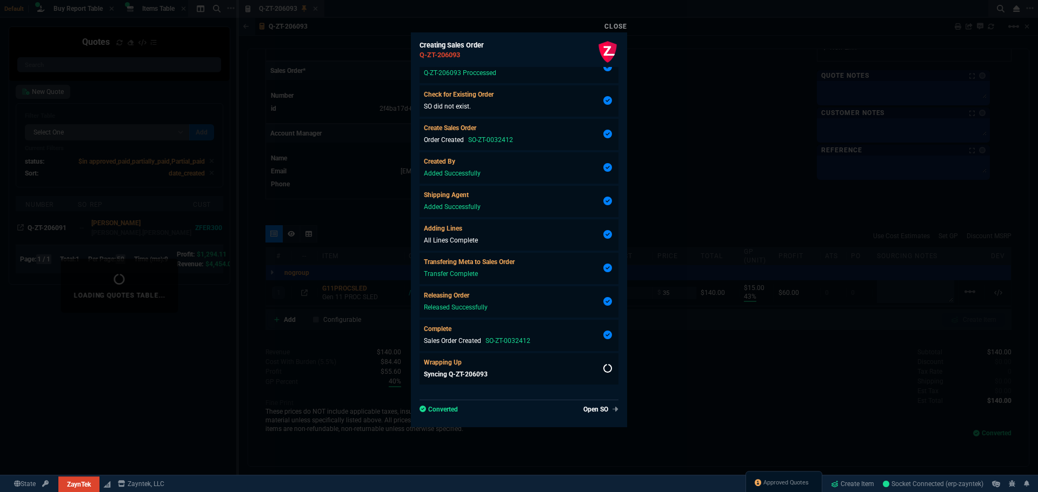
type input "43"
type input "15"
click at [616, 27] on link "Close" at bounding box center [615, 27] width 23 height 8
